Goal: Use online tool/utility: Utilize a website feature to perform a specific function

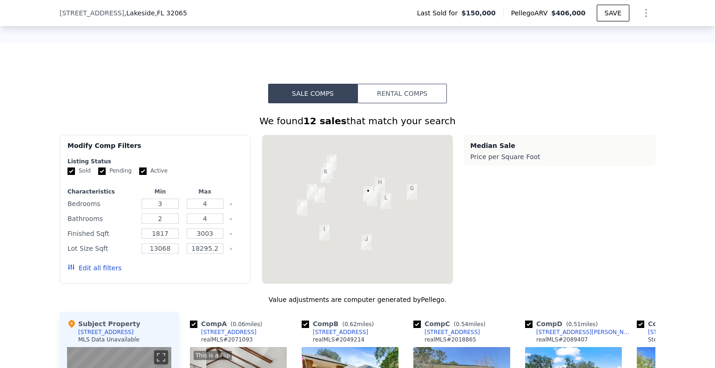
scroll to position [0, 4]
click at [417, 100] on button "Rental Comps" at bounding box center [401, 94] width 89 height 20
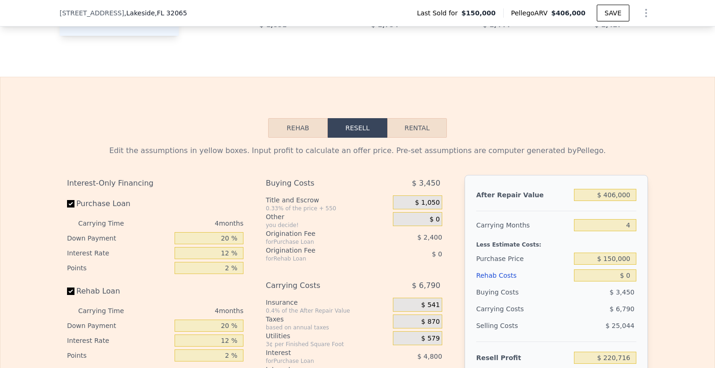
scroll to position [1067, 0]
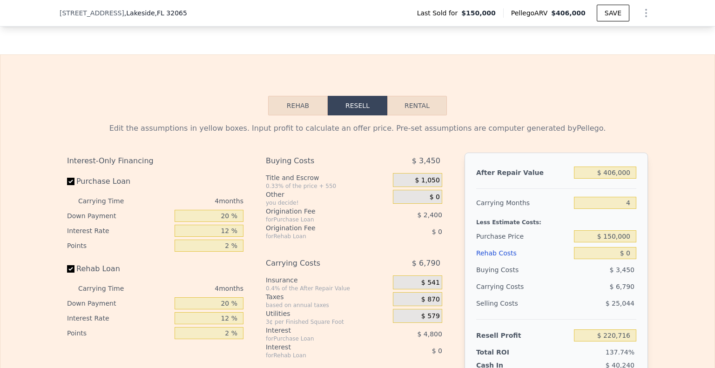
click at [408, 95] on div "Rehab Resell Rental Edit the assumptions in yellow boxes. Input profit to calcu…" at bounding box center [357, 278] width 715 height 449
click at [410, 115] on button "Rental" at bounding box center [417, 106] width 60 height 20
select select "30"
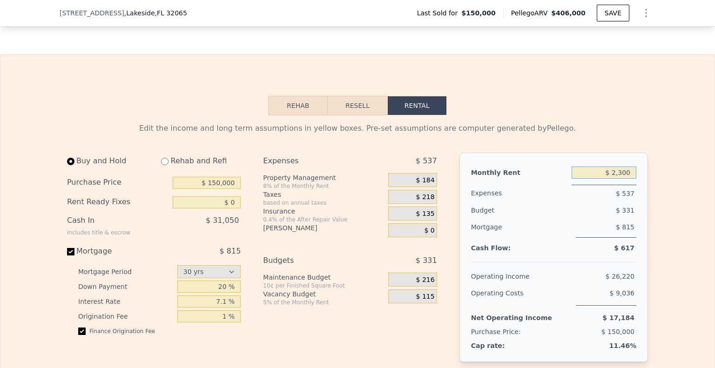
click at [626, 179] on input "$ 2,300" at bounding box center [603, 173] width 65 height 12
click at [627, 179] on input "$ 23,000" at bounding box center [603, 173] width 65 height 12
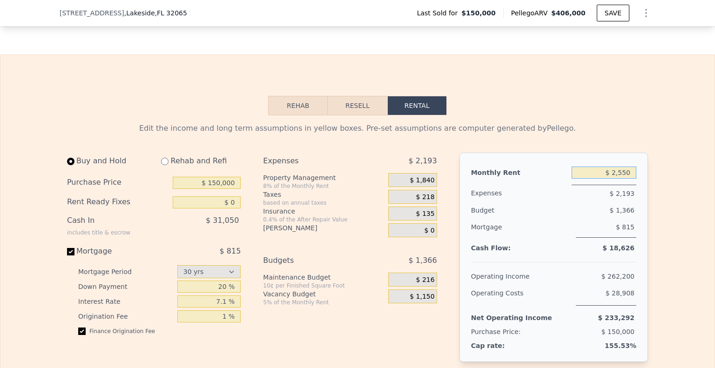
type input "$ 2,550"
click at [199, 189] on input "$ 150,000" at bounding box center [207, 183] width 68 height 12
type input "$ 305,000"
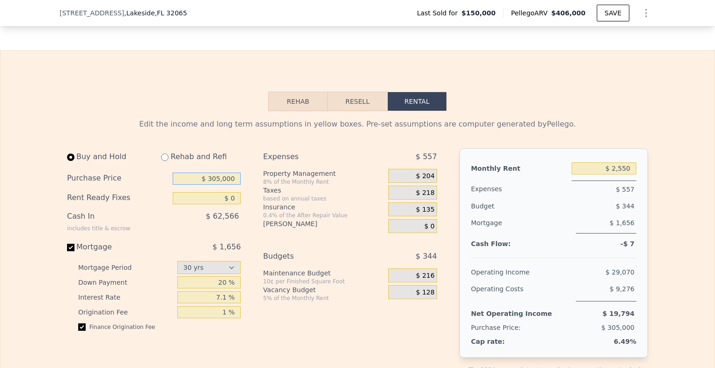
scroll to position [1020, 0]
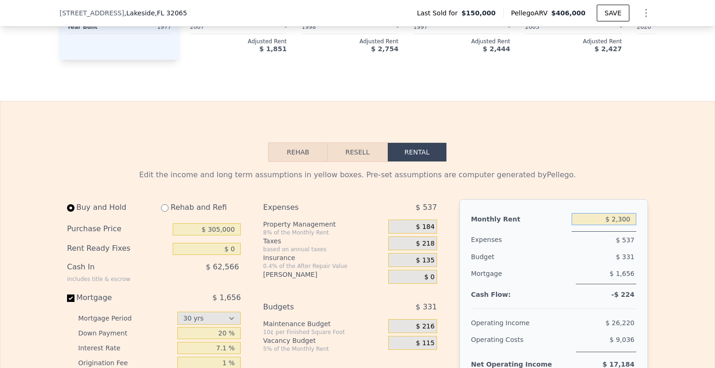
click at [612, 225] on input "$ 2,300" at bounding box center [603, 219] width 65 height 12
type input "$ 2"
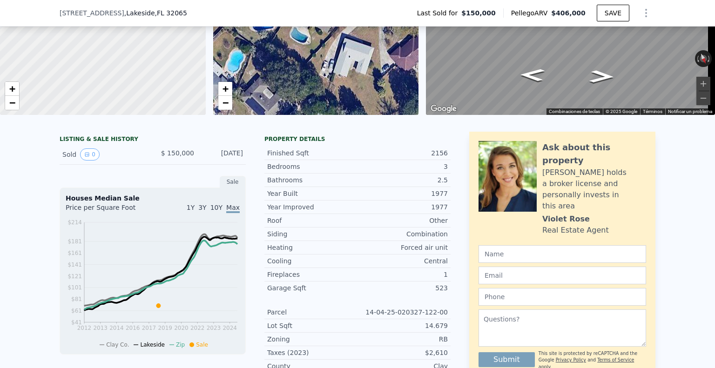
type input "$ 2,300"
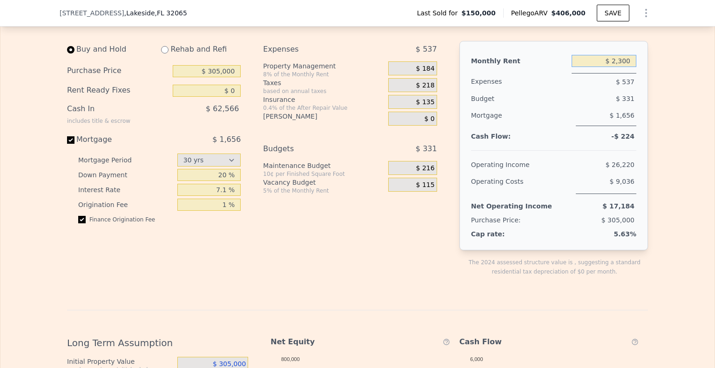
scroll to position [1117, 0]
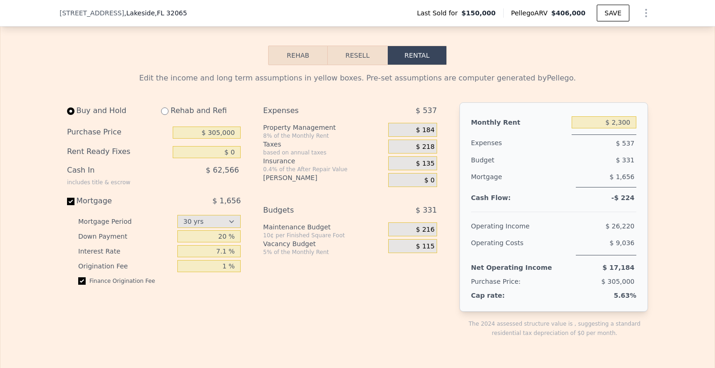
click at [431, 154] on div "$ 218" at bounding box center [412, 147] width 48 height 14
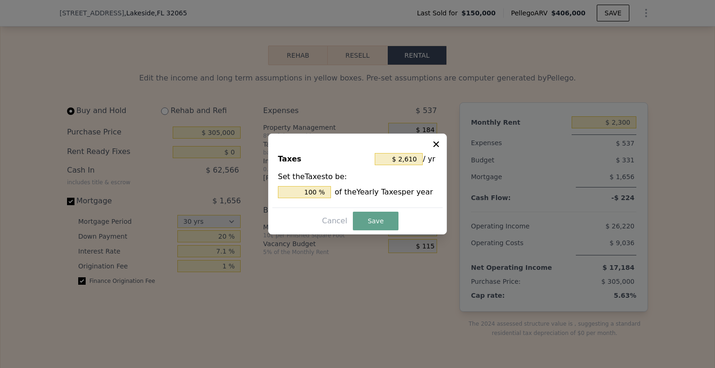
click at [440, 144] on icon at bounding box center [435, 144] width 9 height 9
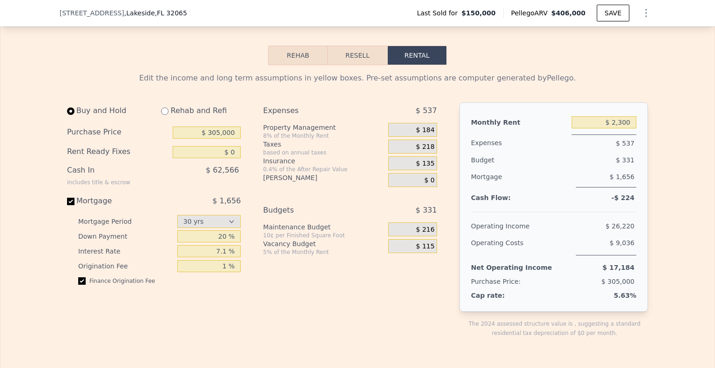
click at [422, 168] on span "$ 135" at bounding box center [425, 164] width 19 height 8
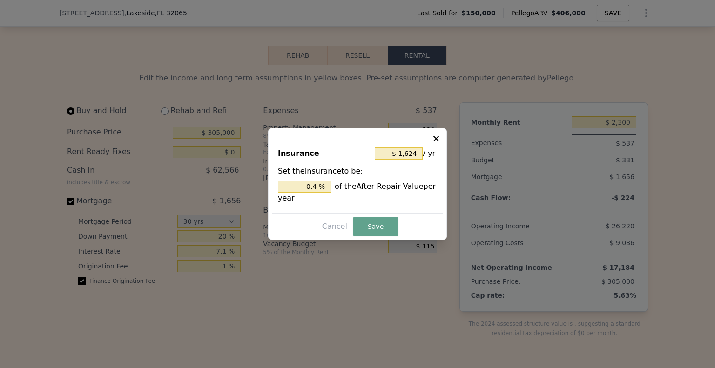
click at [437, 143] on icon at bounding box center [435, 138] width 9 height 9
